Goal: Find contact information: Find contact information

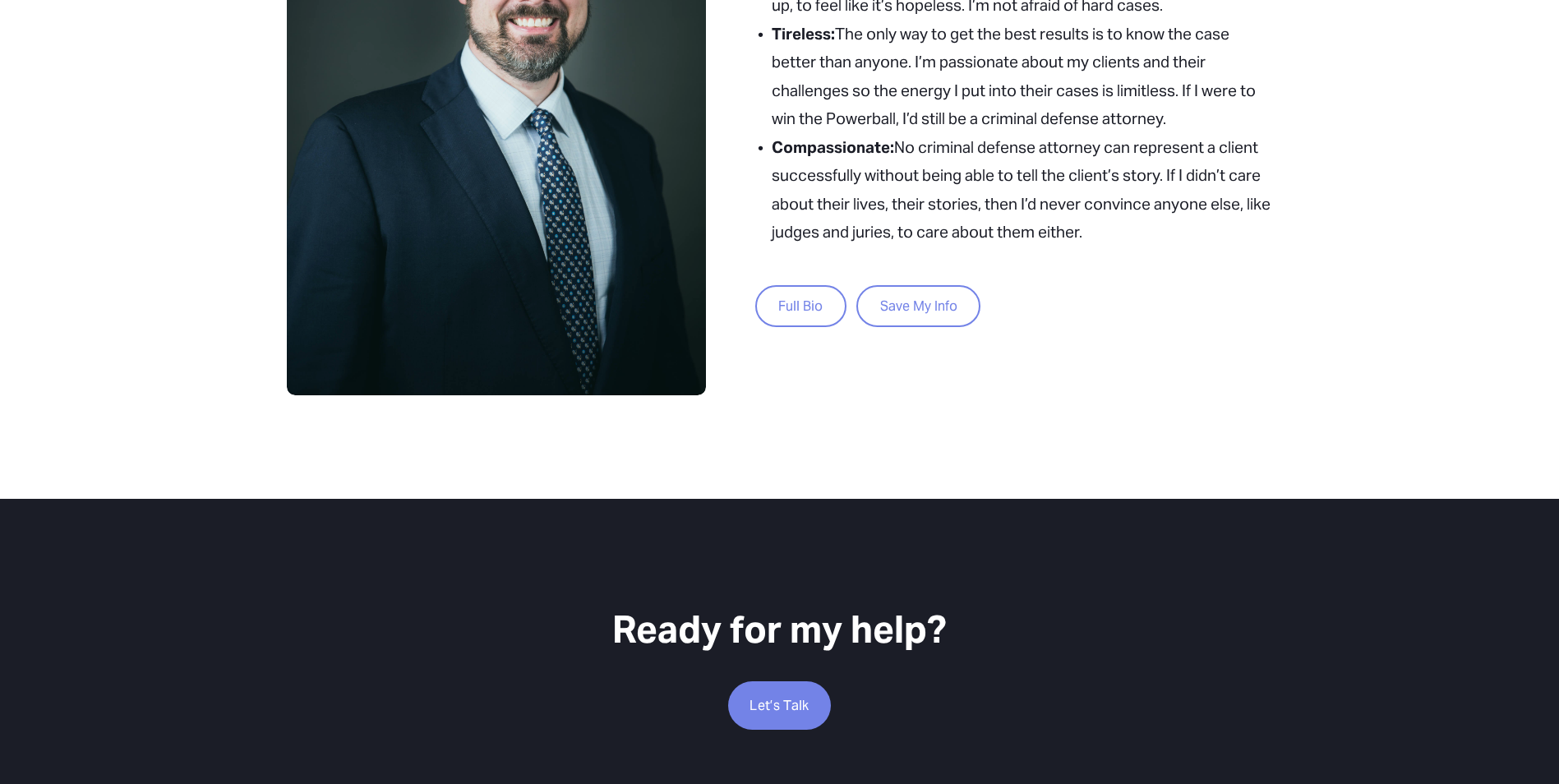
scroll to position [804, 0]
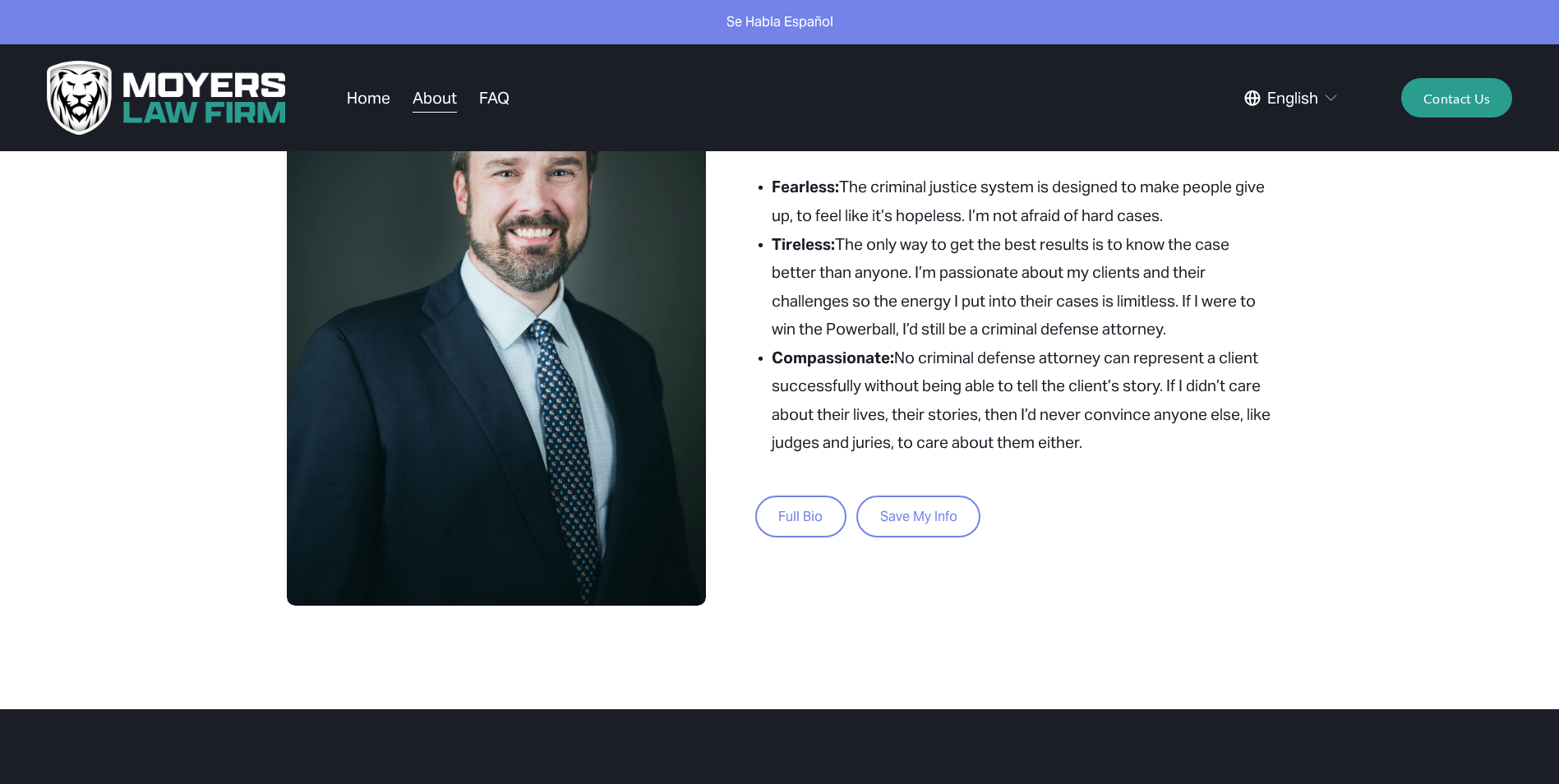
click at [814, 519] on link "Full Bio" at bounding box center [800, 516] width 91 height 42
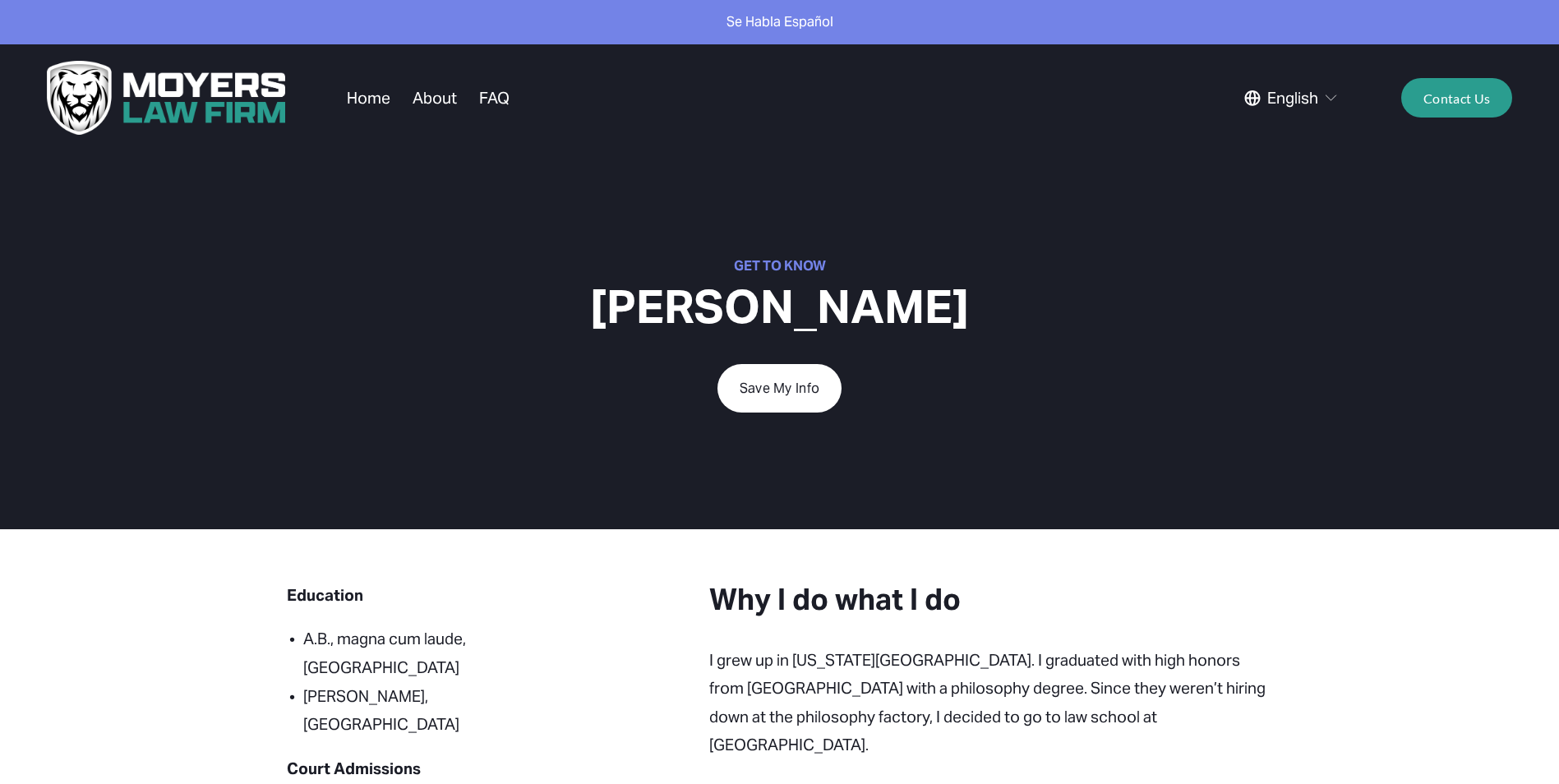
click at [422, 101] on link "About" at bounding box center [435, 97] width 44 height 32
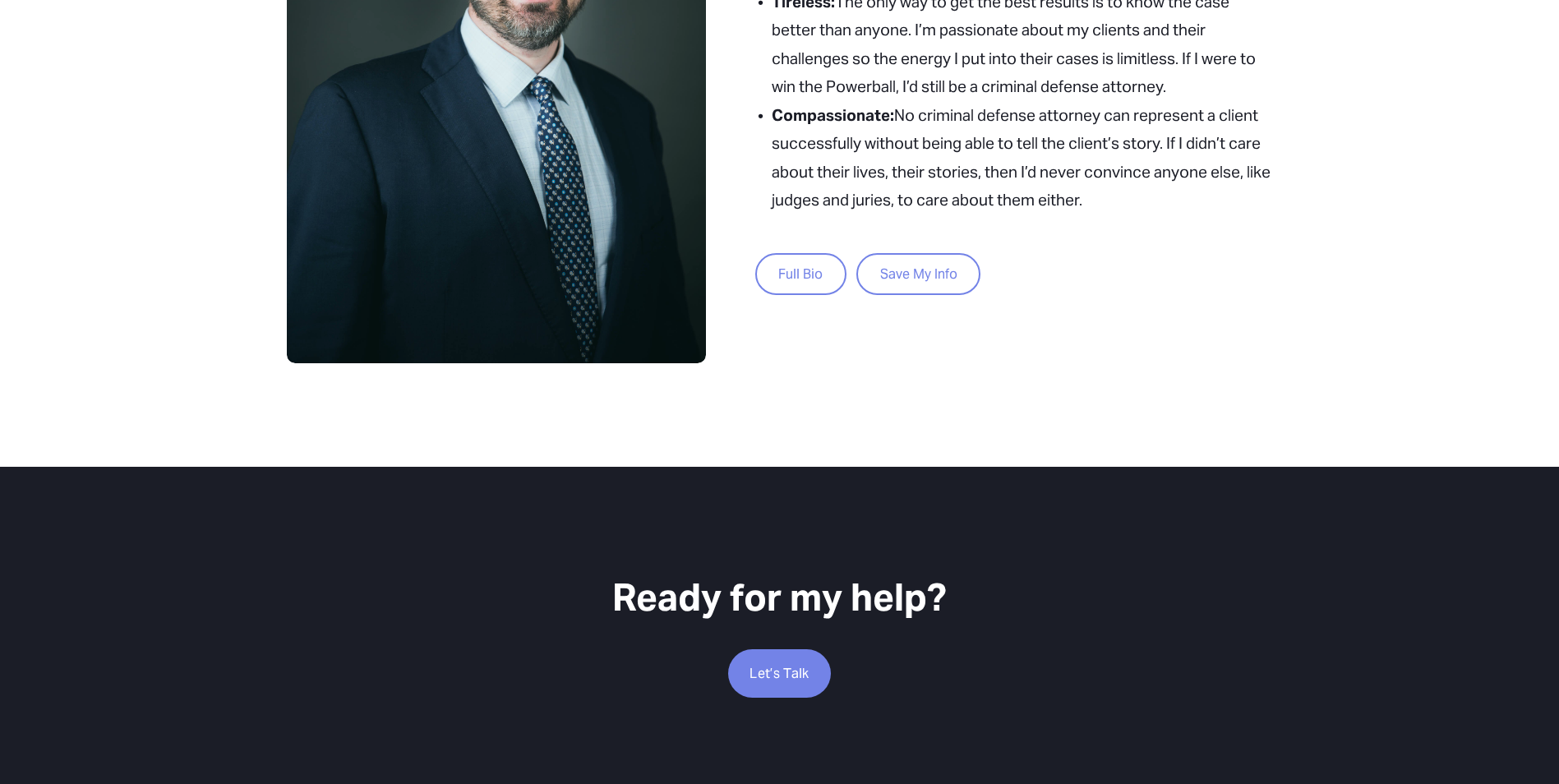
scroll to position [1214, 0]
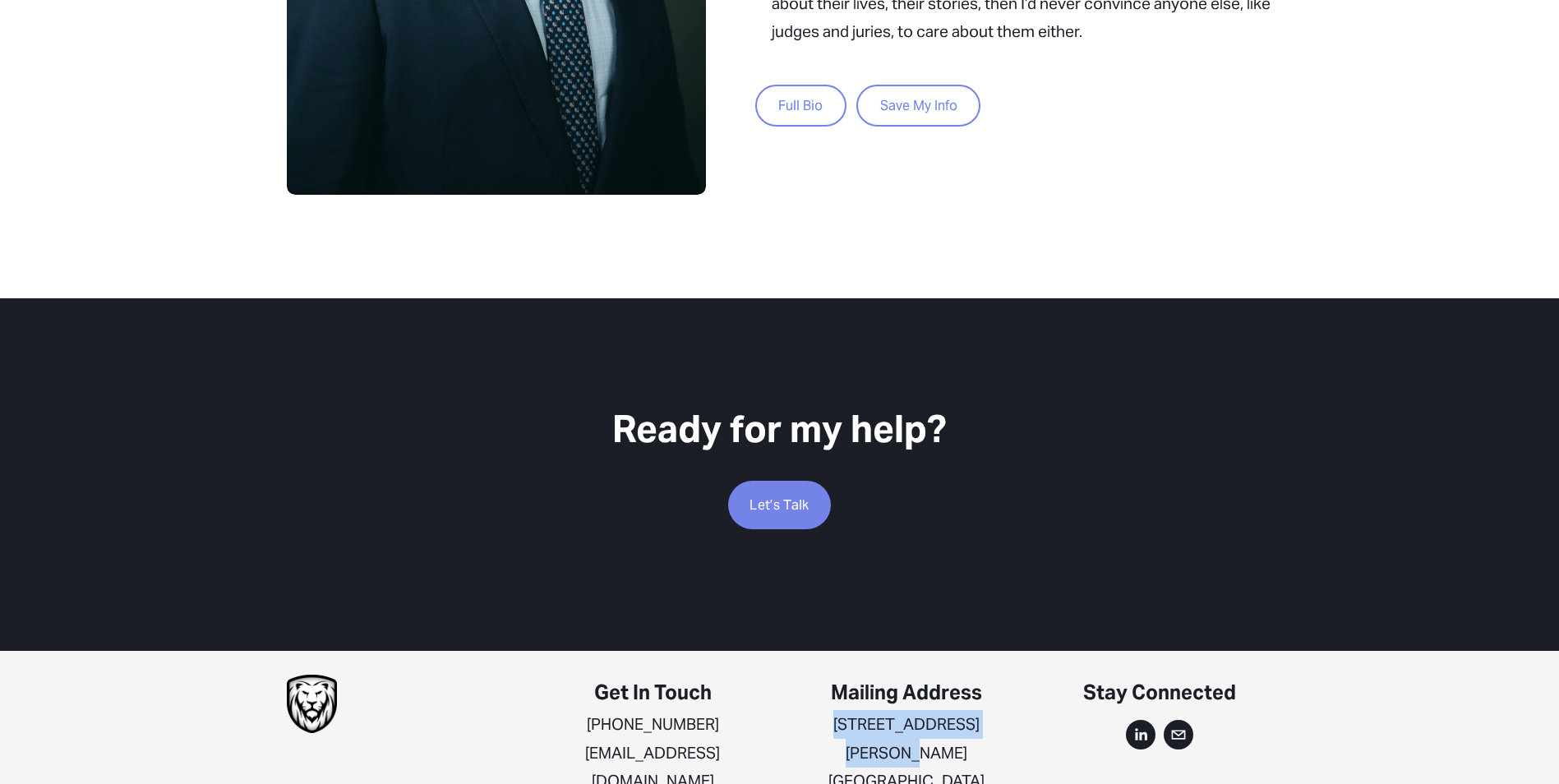
drag, startPoint x: 806, startPoint y: 723, endPoint x: 1017, endPoint y: 722, distance: 211.0
click at [1017, 722] on p "601 Sawyer Terrace #5041 Madison, Wisconsin 53705" at bounding box center [906, 766] width 226 height 114
drag, startPoint x: 1017, startPoint y: 722, endPoint x: 981, endPoint y: 723, distance: 36.0
copy p "[STREET_ADDRESS][PERSON_NAME]"
